Goal: Task Accomplishment & Management: Manage account settings

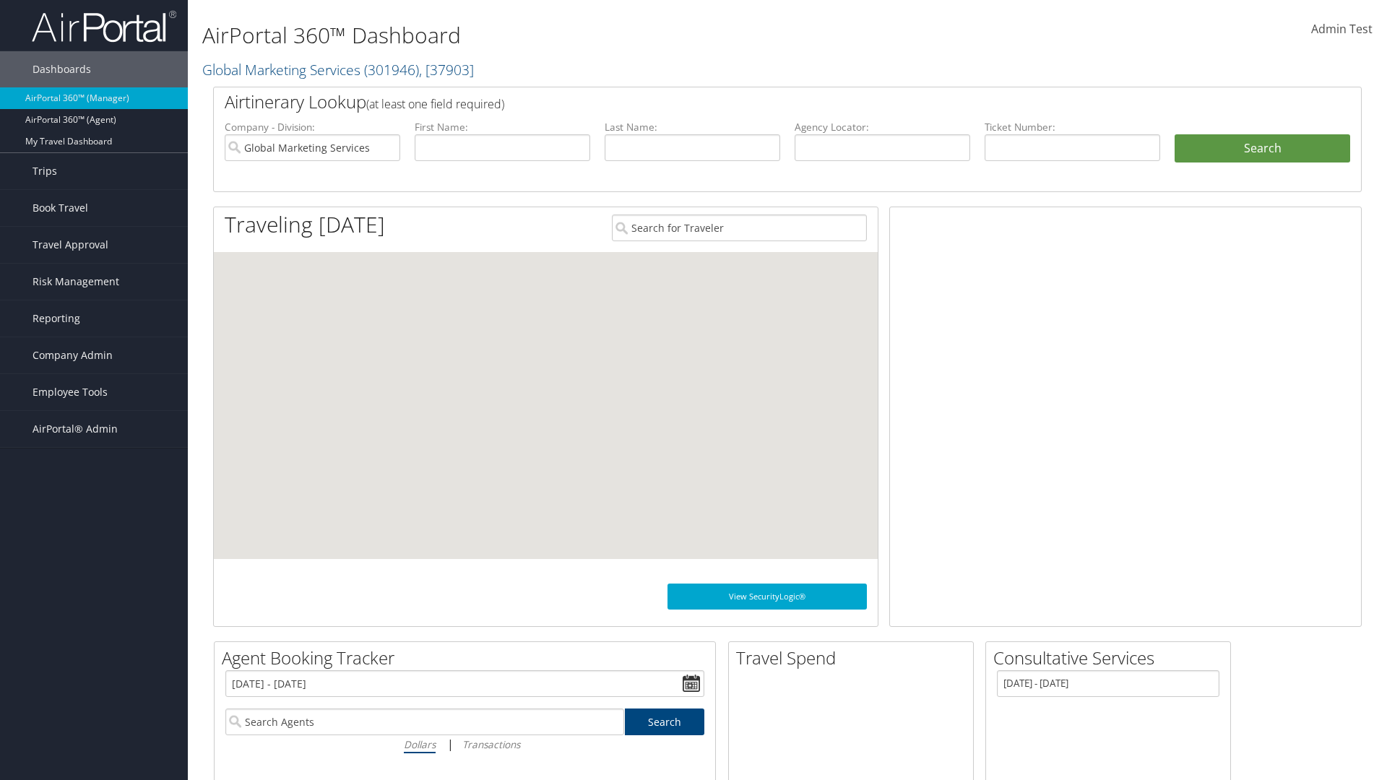
click at [1342, 29] on span "Admin Test" at bounding box center [1341, 29] width 61 height 16
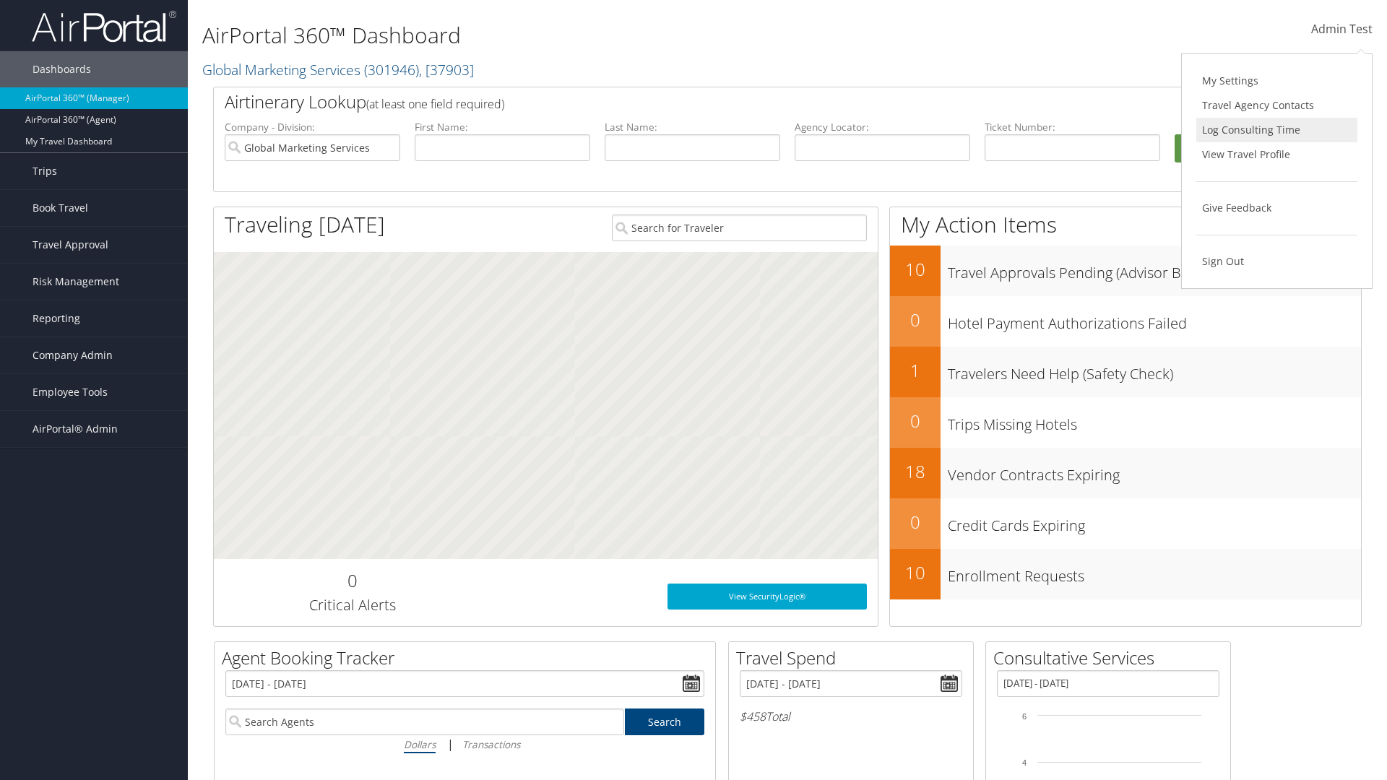
click at [1277, 130] on link "Log Consulting Time" at bounding box center [1276, 130] width 161 height 25
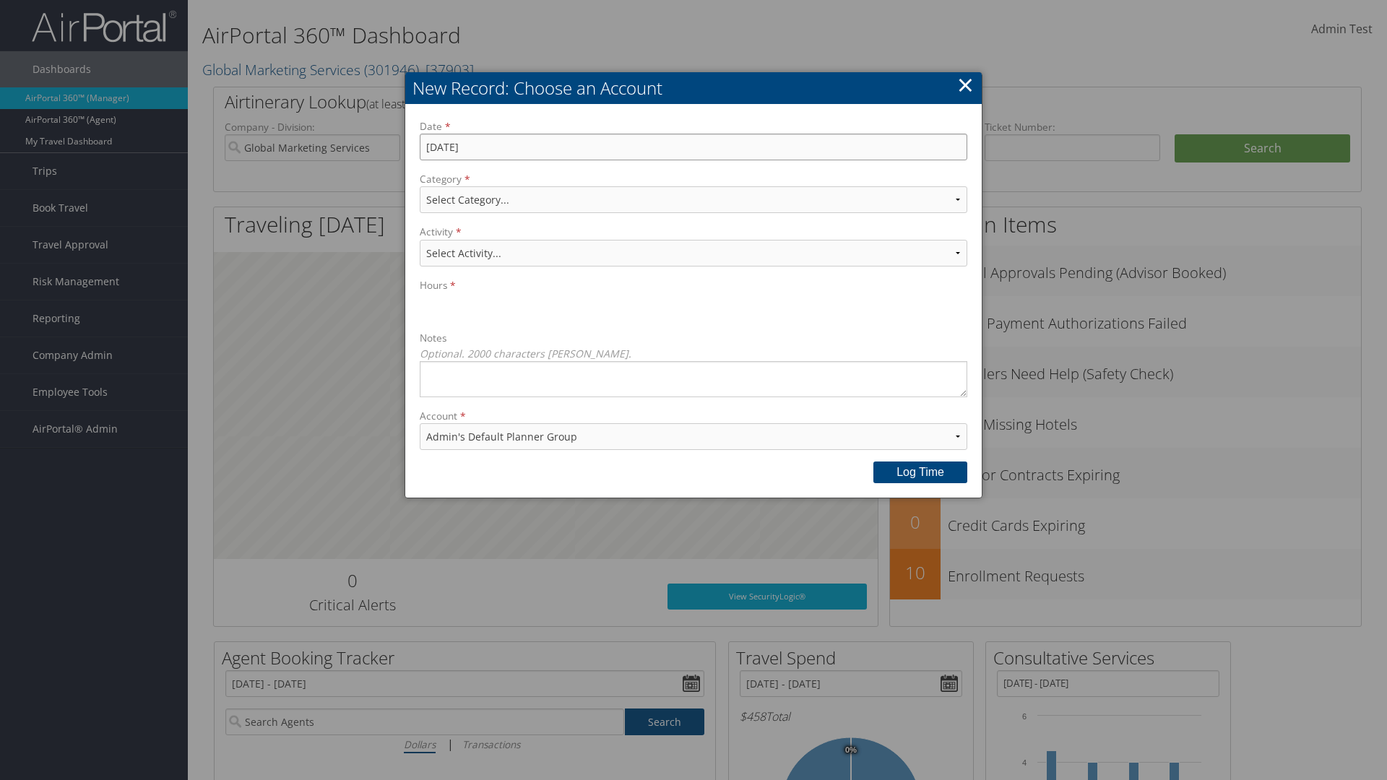
type input "[DATE]"
click at [694, 199] on select "Select Category... Account Support Consultative Services" at bounding box center [694, 199] width 548 height 27
select select "2"
click at [694, 253] on select "Select Activity... 20 points | Client Communications (Industry updates, Newslet…" at bounding box center [694, 253] width 548 height 27
select select "240-1"
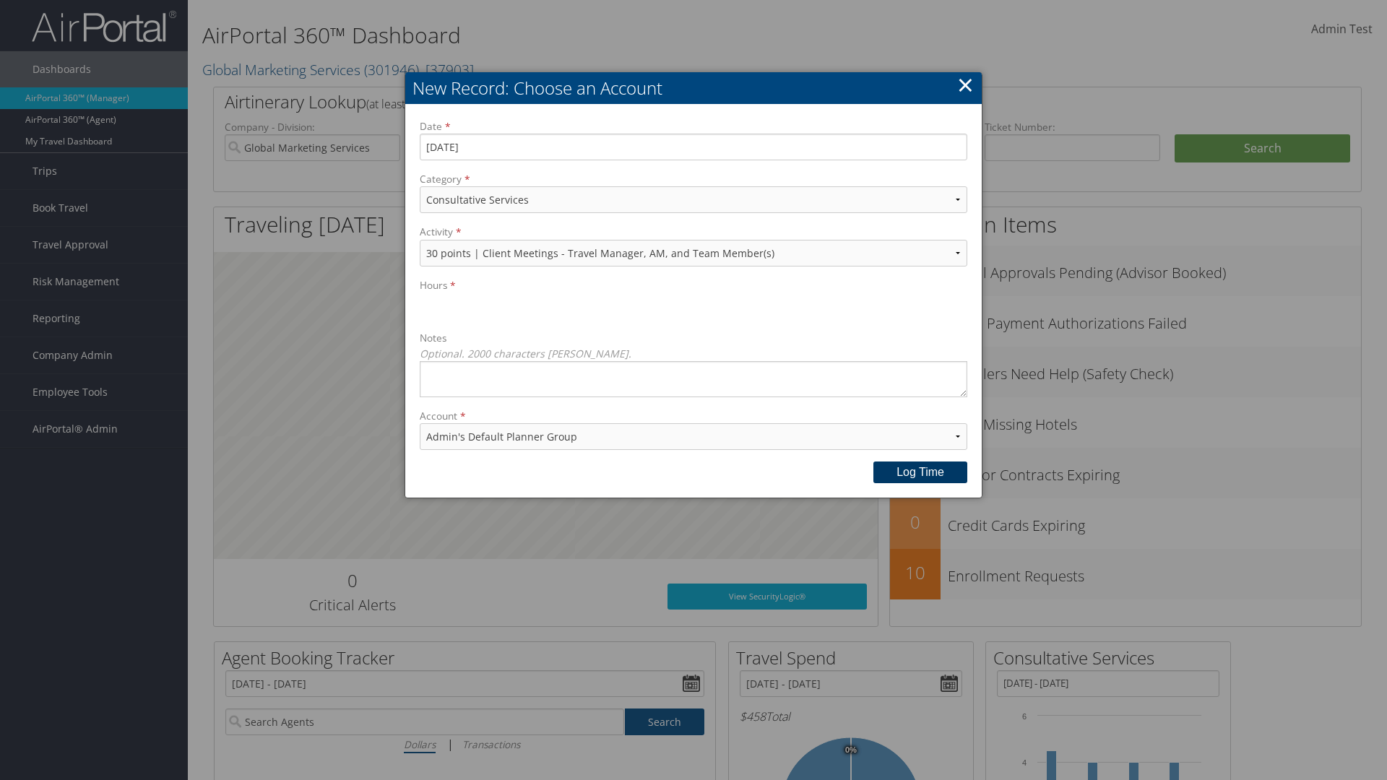
click at [920, 472] on button "Log time" at bounding box center [920, 473] width 94 height 22
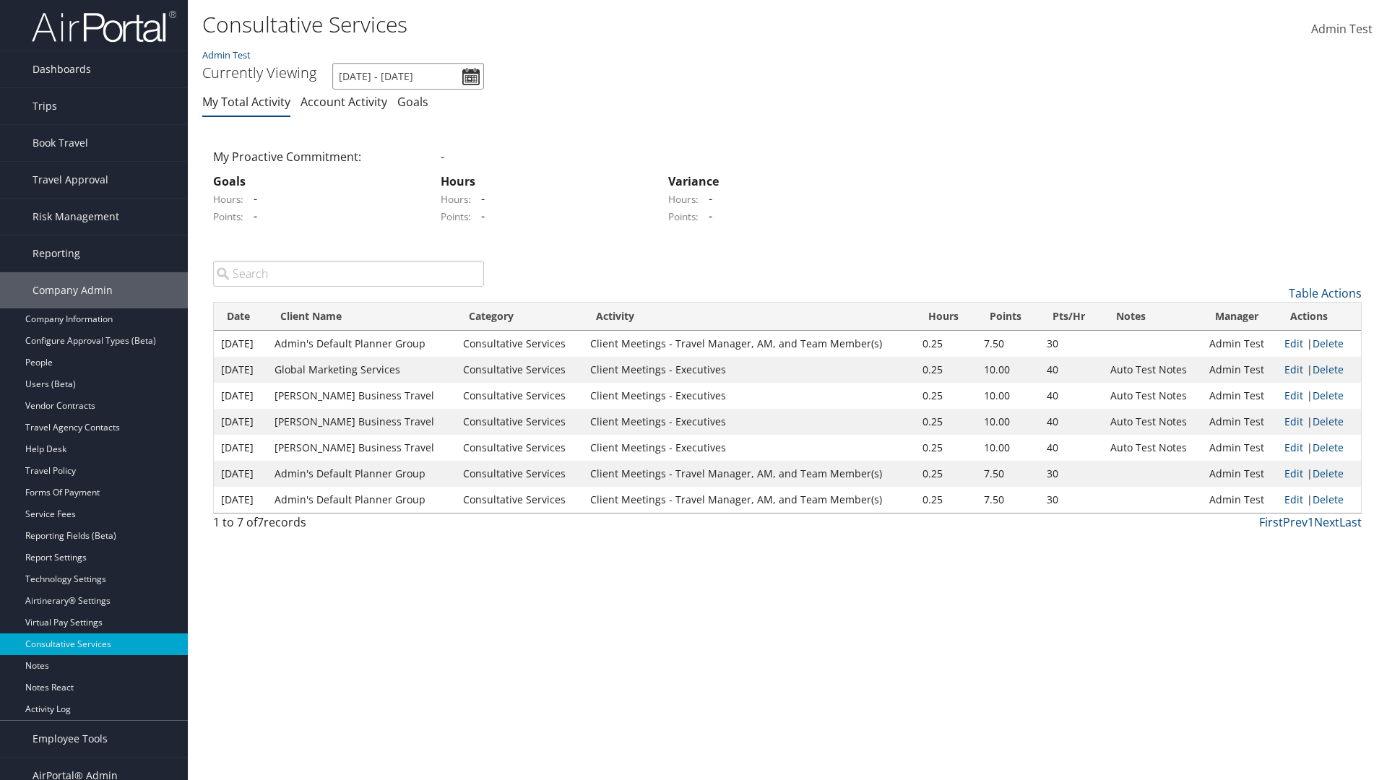
click at [408, 76] on input "[DATE] - [DATE]" at bounding box center [408, 76] width 152 height 27
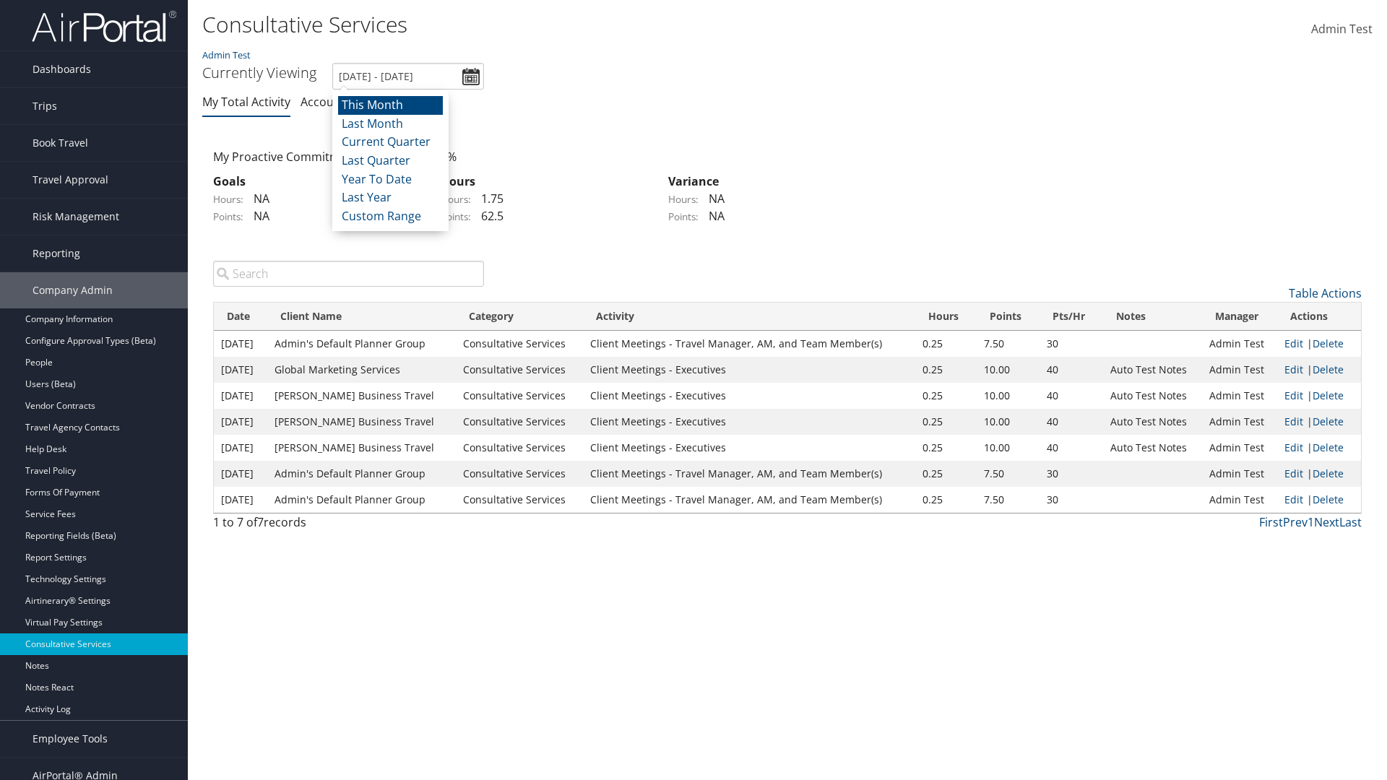
click at [390, 105] on li "This Month" at bounding box center [390, 105] width 105 height 19
type input "[DATE] - [DATE]"
click at [1329, 343] on link "Delete" at bounding box center [1328, 344] width 31 height 14
